Goal: Find specific page/section

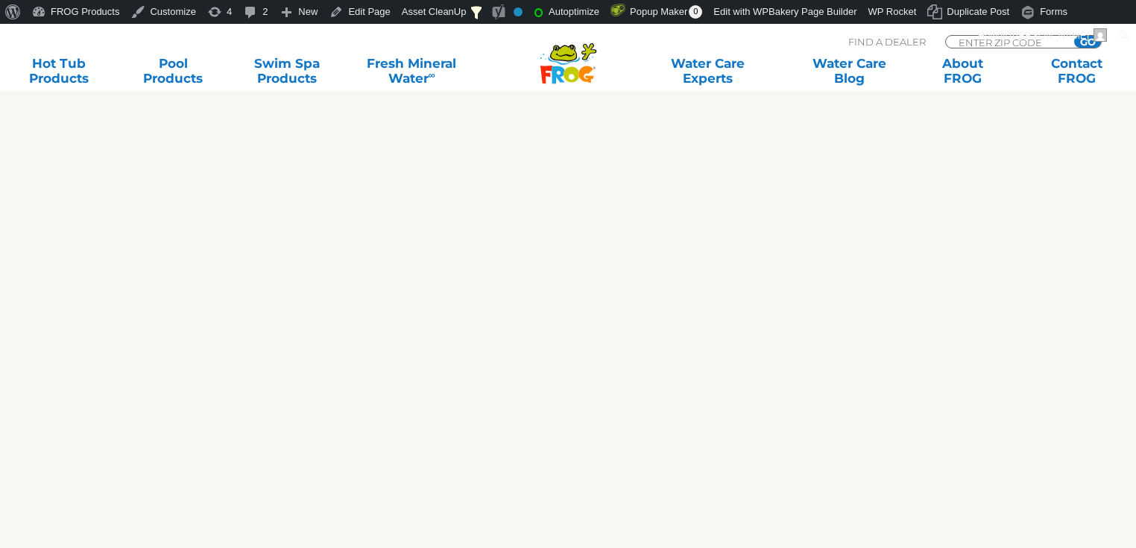
scroll to position [1312, 0]
